Goal: Book appointment/travel/reservation

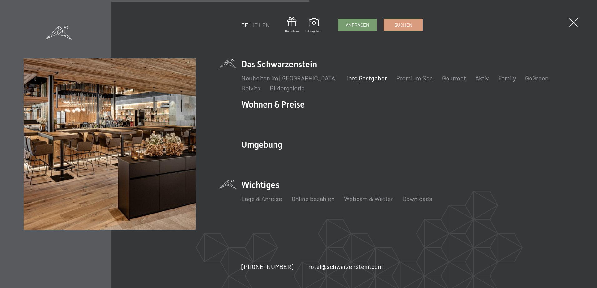
click at [351, 80] on link "Ihre Gastgeber" at bounding box center [367, 77] width 40 height 7
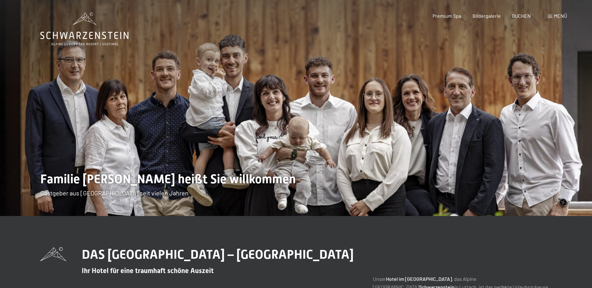
click at [82, 37] on icon at bounding box center [84, 28] width 88 height 33
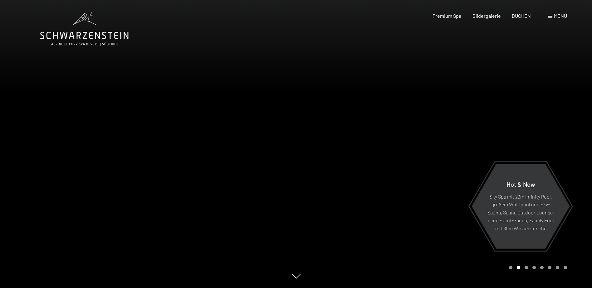
click at [559, 17] on span "Menü" at bounding box center [560, 16] width 13 height 6
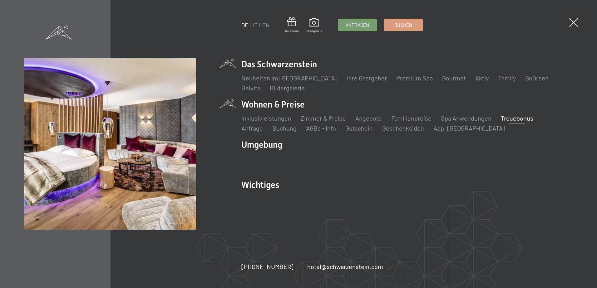
click at [513, 118] on link "Treuebonus" at bounding box center [517, 118] width 32 height 7
click at [263, 125] on link "Anfrage" at bounding box center [252, 128] width 22 height 7
click at [345, 130] on link "Gutschein" at bounding box center [358, 128] width 27 height 7
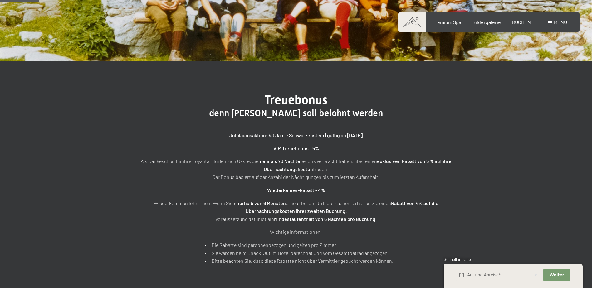
scroll to position [187, 0]
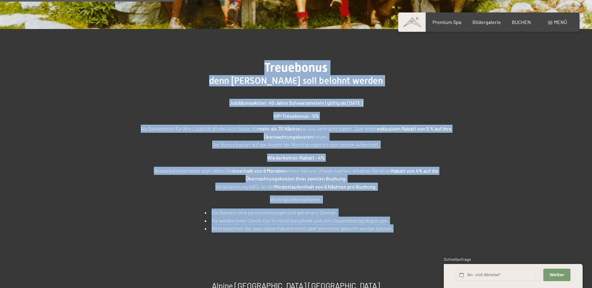
drag, startPoint x: 266, startPoint y: 66, endPoint x: 401, endPoint y: 229, distance: 210.9
click at [401, 229] on div "Treuebonus denn Treue soll belohnt werden Jubiläumsaktion: 40 Jahre Schwarzenst…" at bounding box center [296, 146] width 312 height 173
copy div "Treuebonus denn Treue soll belohnt werden Jubiläumsaktion: 40 Jahre Schwarzenst…"
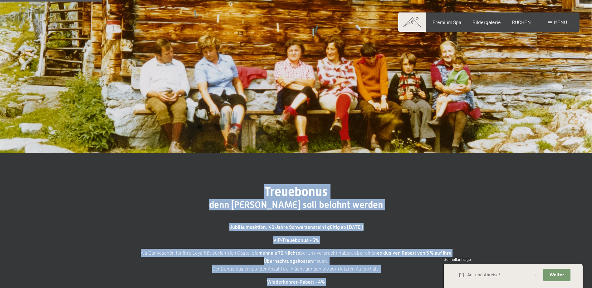
scroll to position [62, 0]
